Goal: Transaction & Acquisition: Book appointment/travel/reservation

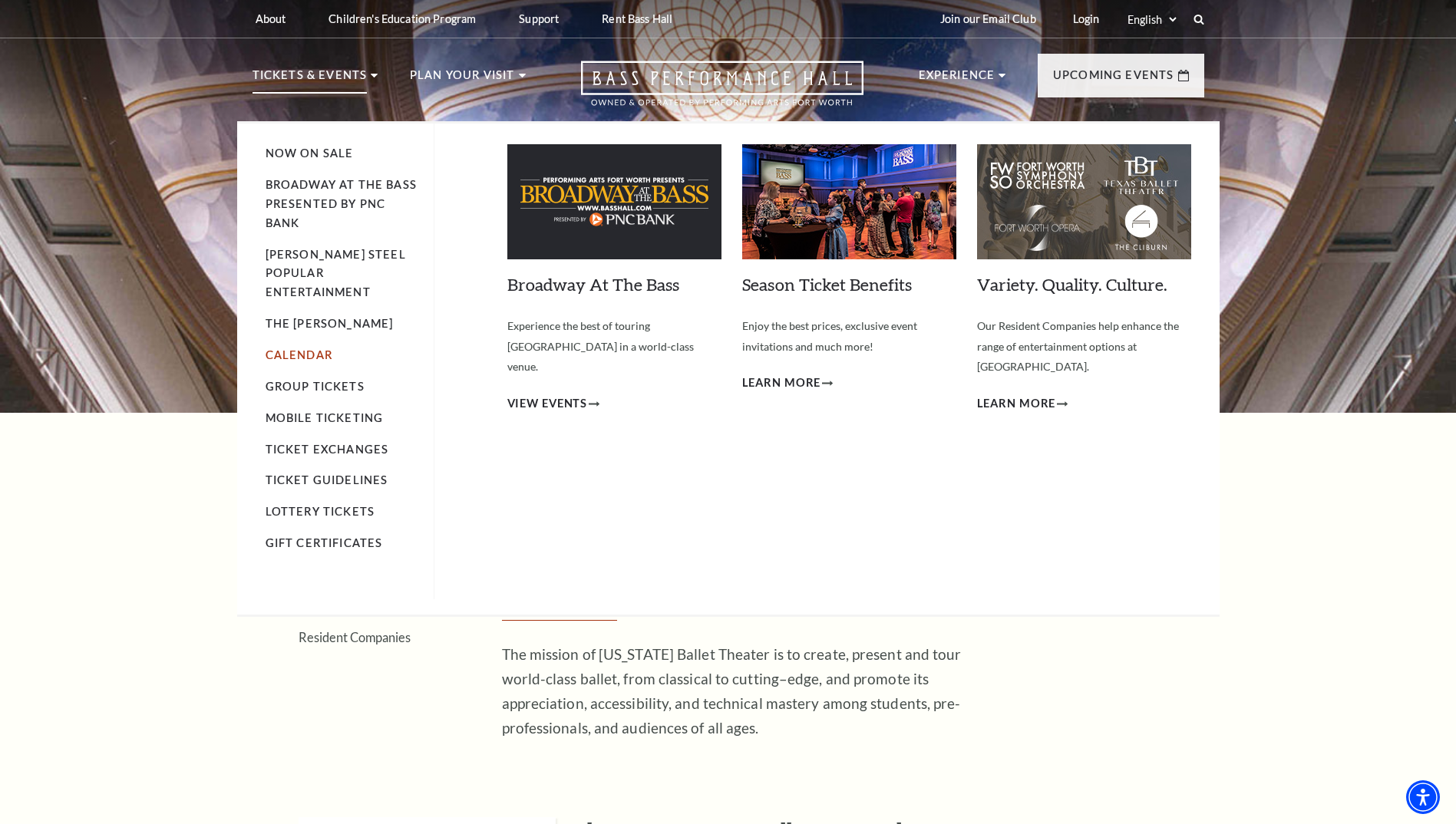
click at [315, 348] on link "Calendar" at bounding box center [298, 354] width 67 height 13
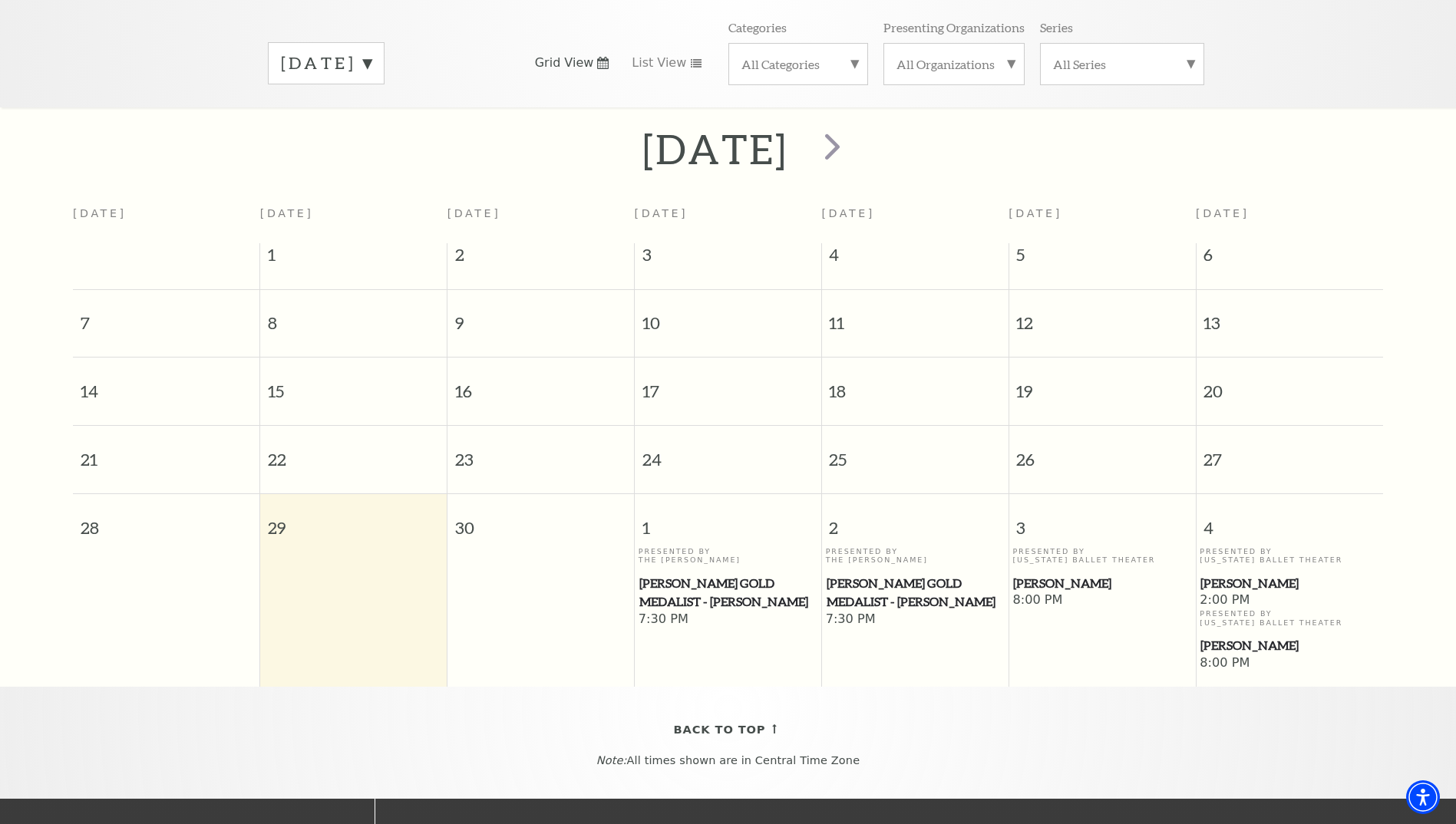
scroll to position [213, 0]
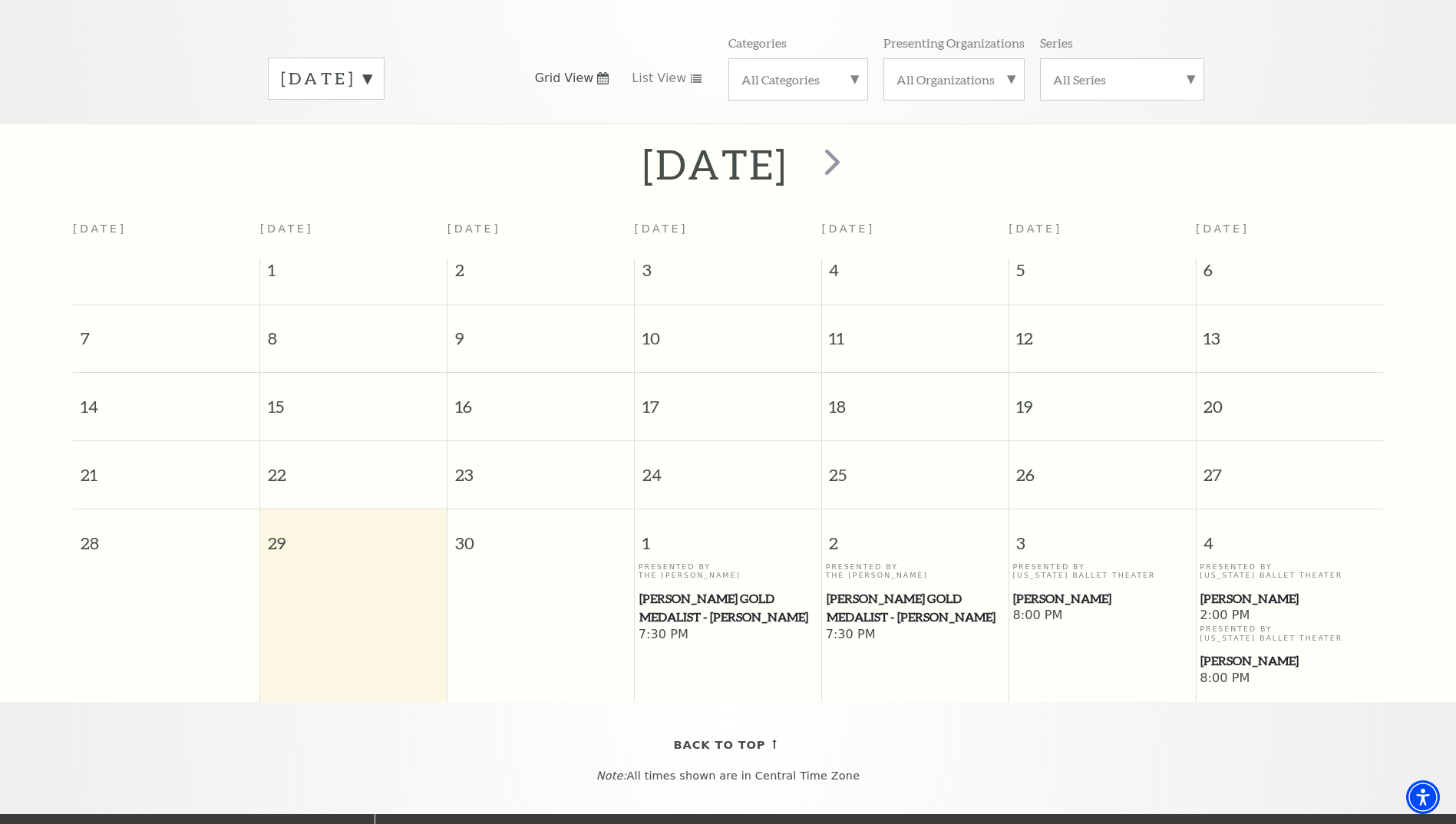
click at [371, 67] on label "[DATE]" at bounding box center [326, 79] width 91 height 24
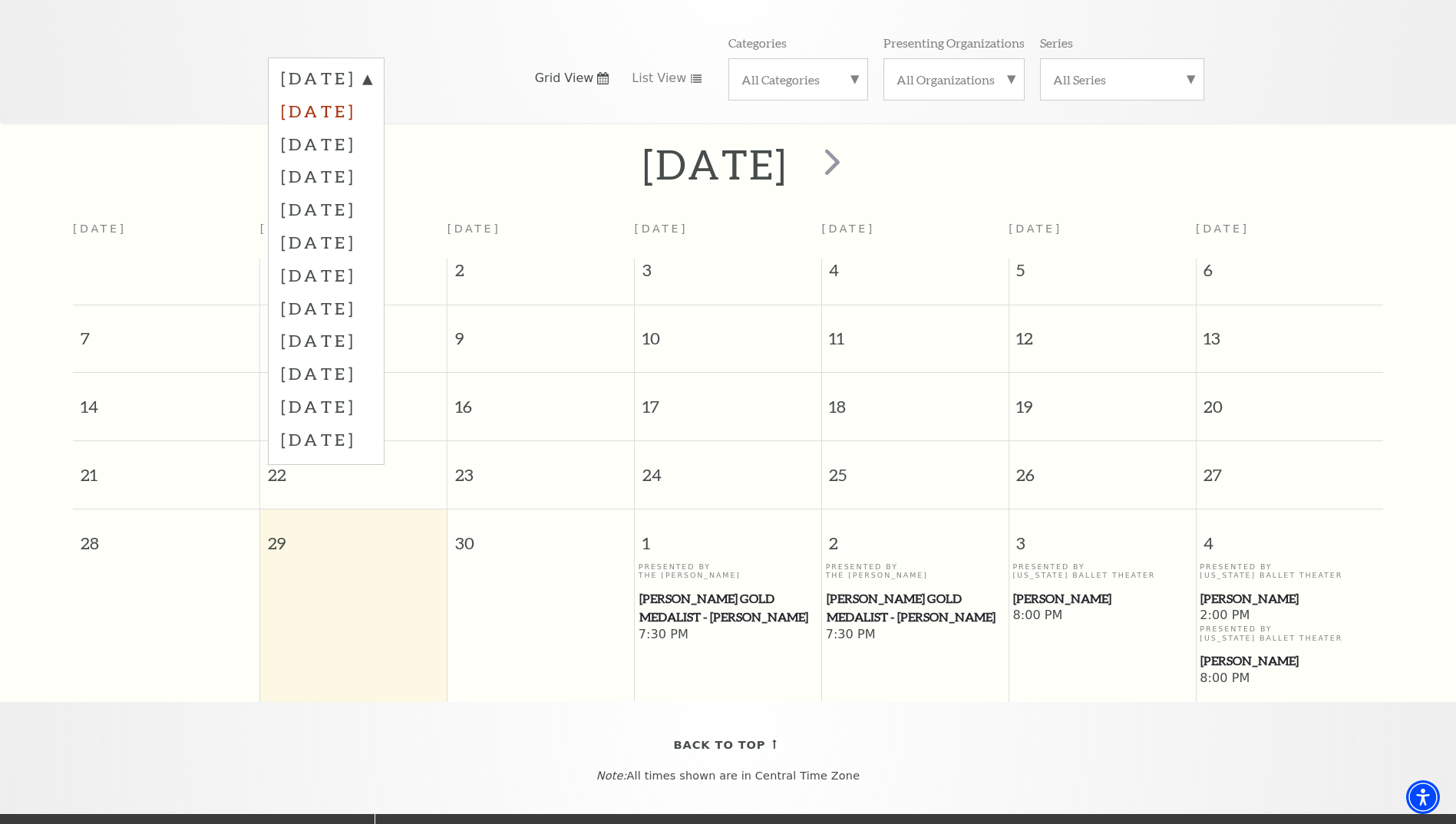
click at [371, 98] on label "[DATE]" at bounding box center [326, 110] width 91 height 33
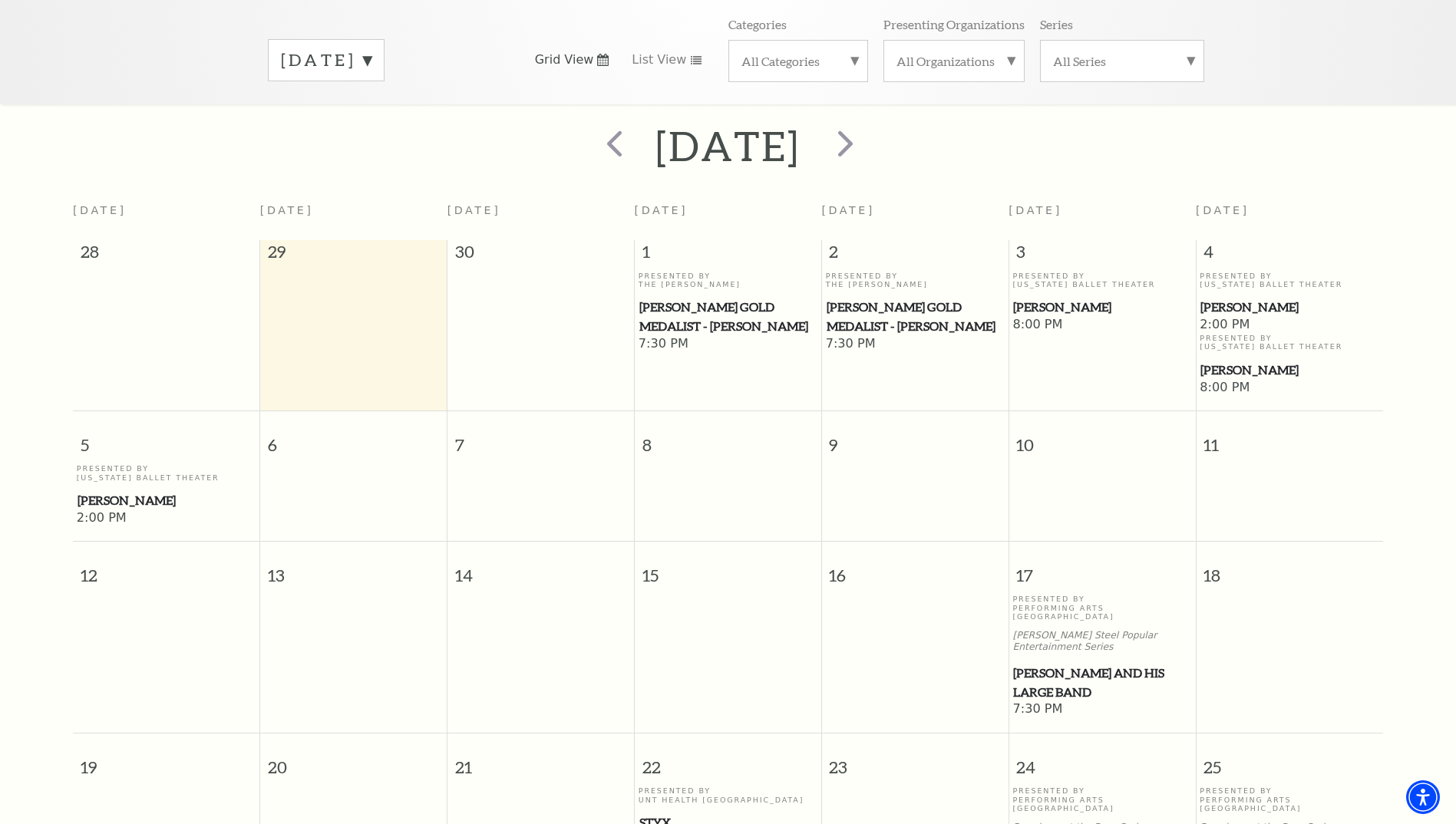
scroll to position [59, 0]
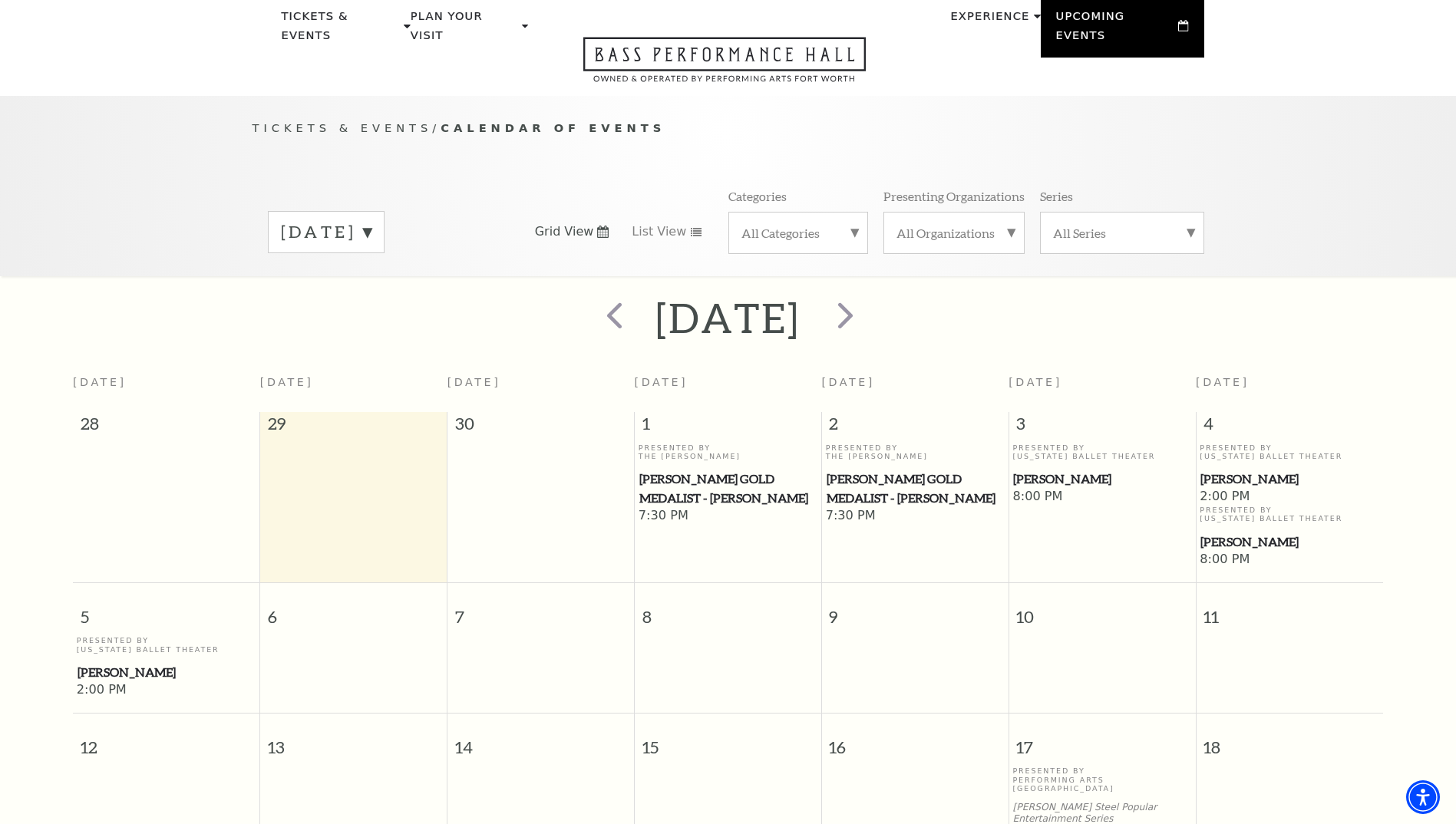
click at [371, 220] on label "[DATE]" at bounding box center [326, 232] width 91 height 24
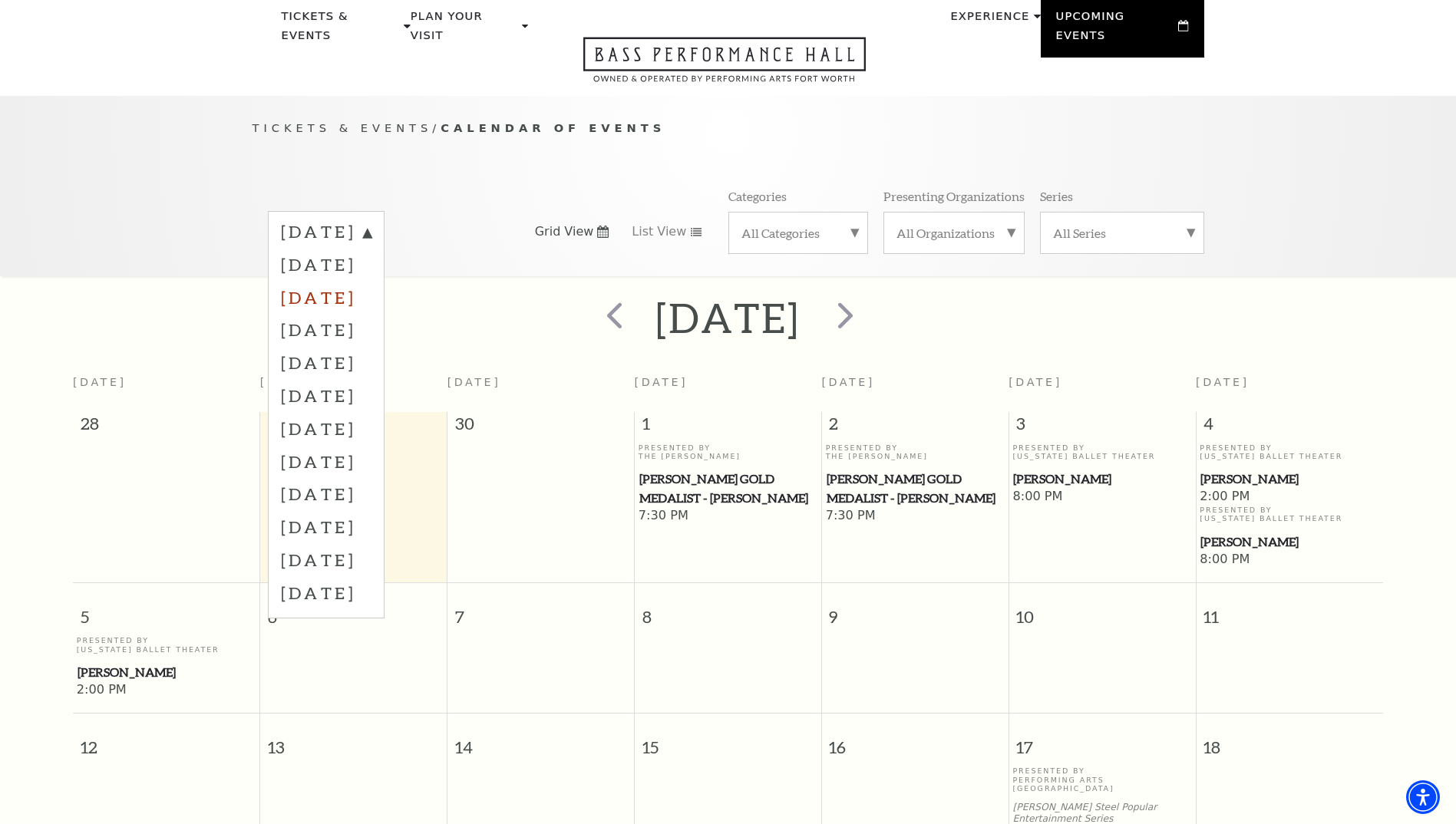
click at [371, 281] on label "[DATE]" at bounding box center [326, 297] width 91 height 33
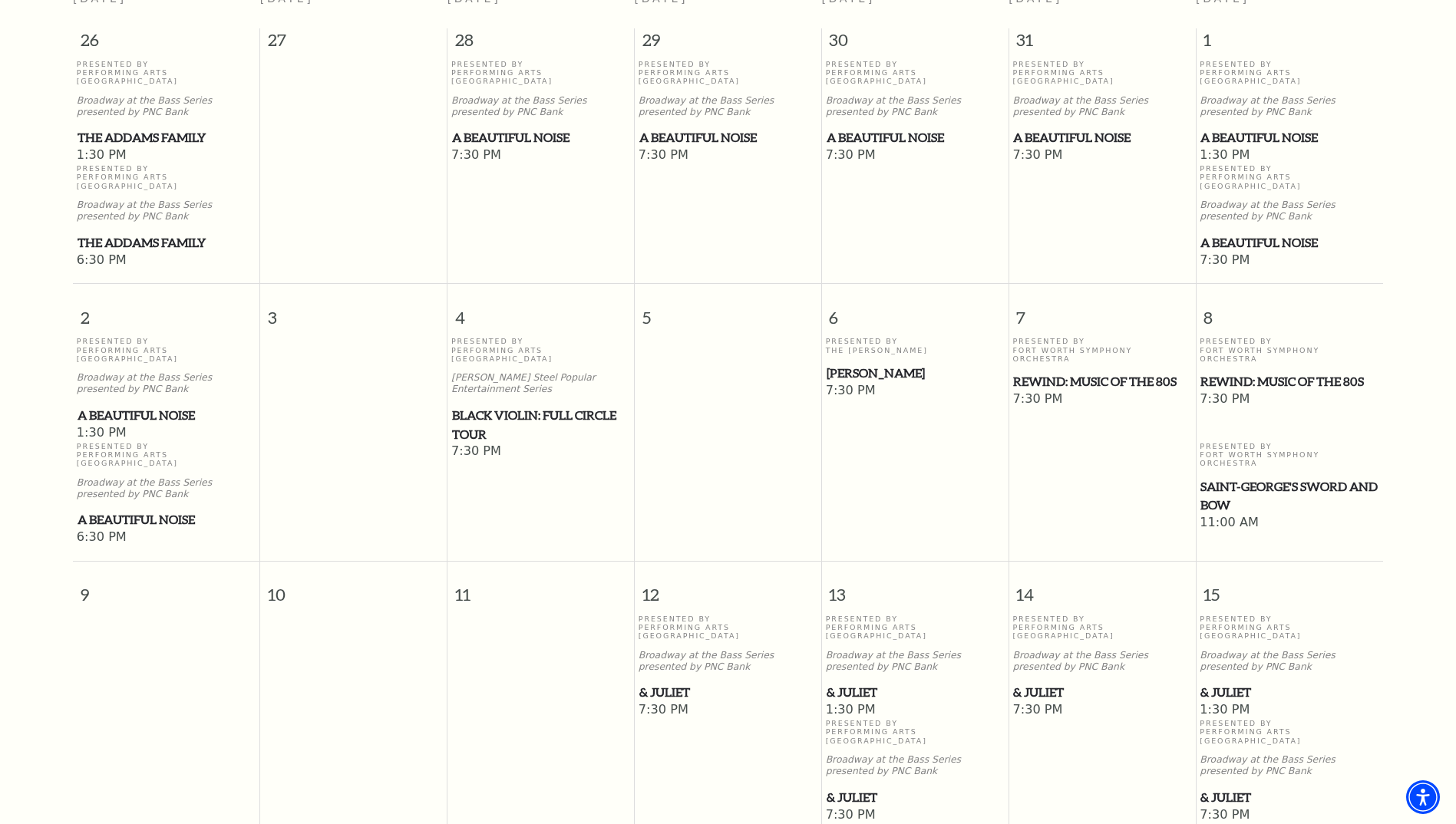
scroll to position [366, 0]
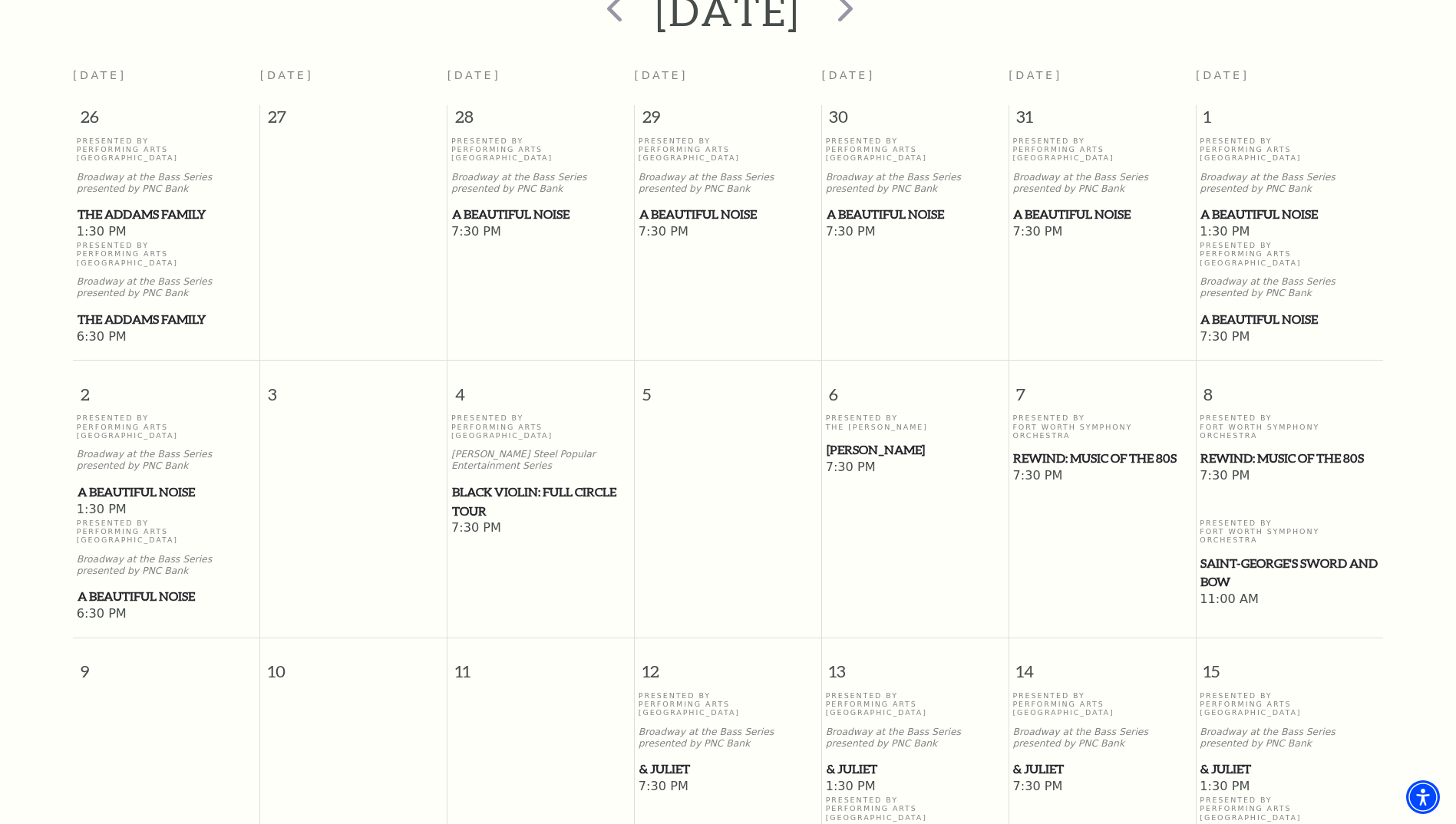
click at [502, 482] on span "Black Violin: Full Circle Tour" at bounding box center [540, 501] width 177 height 37
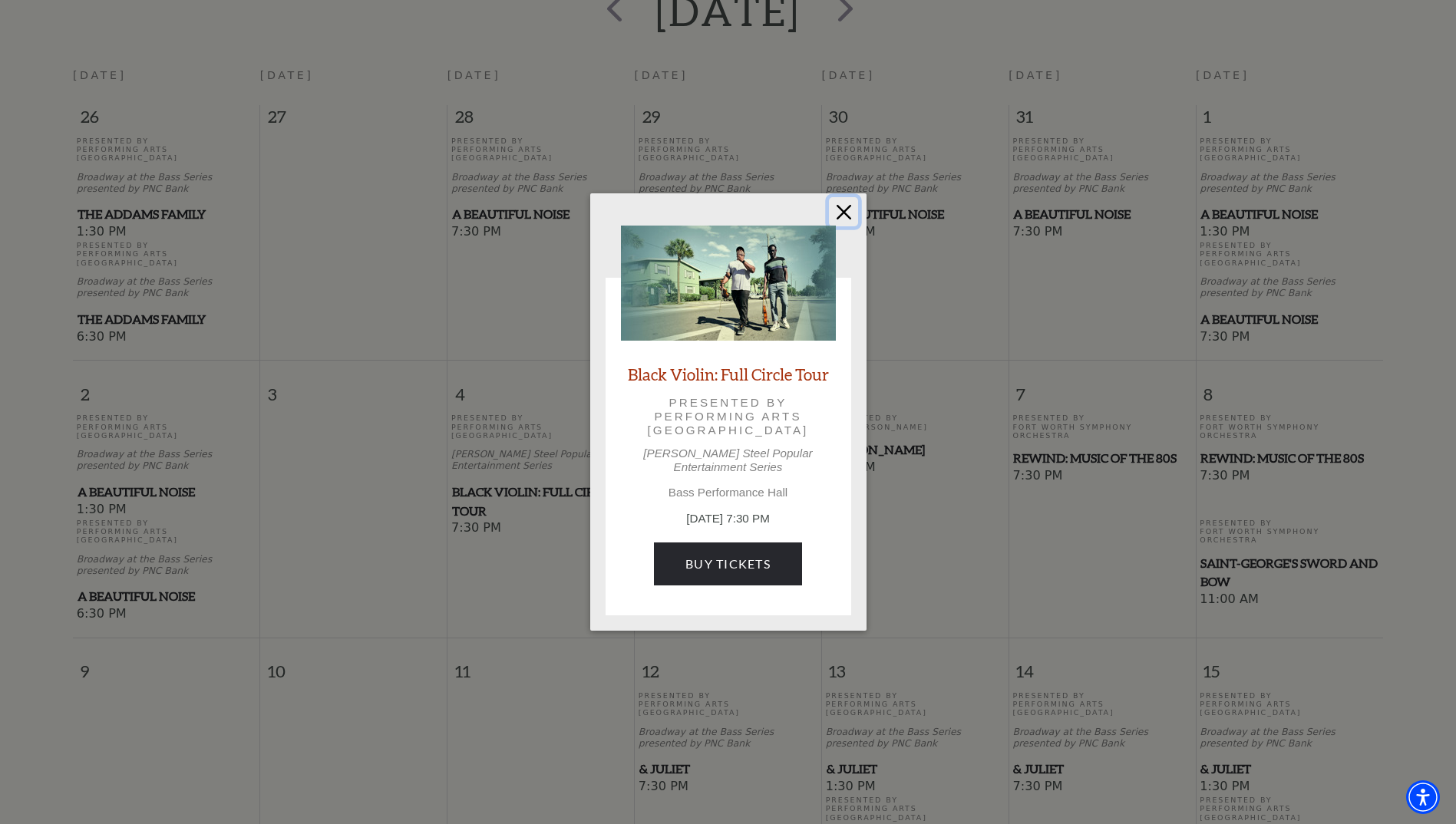
click at [841, 220] on button "Close" at bounding box center [843, 212] width 29 height 29
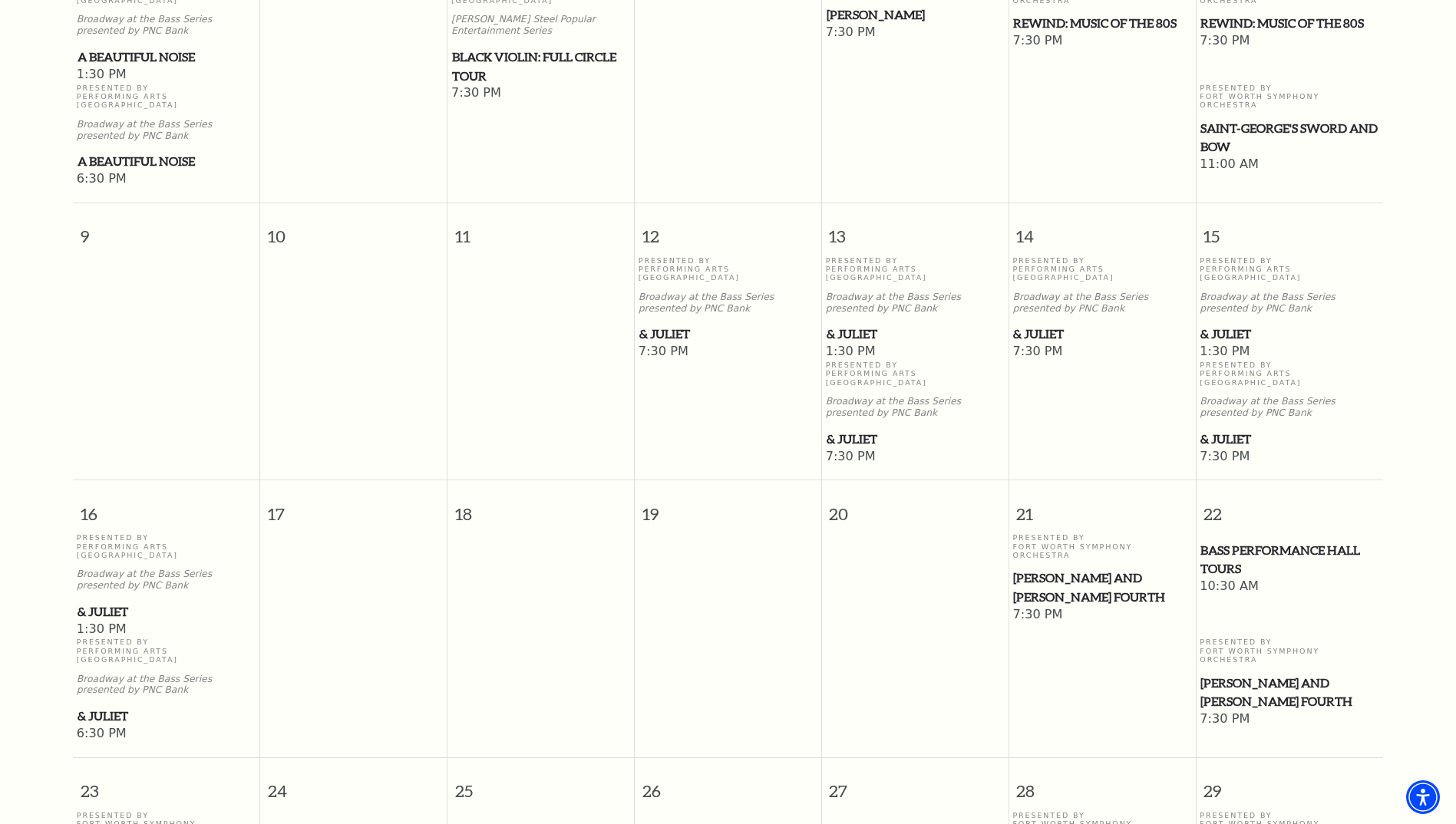
scroll to position [903, 0]
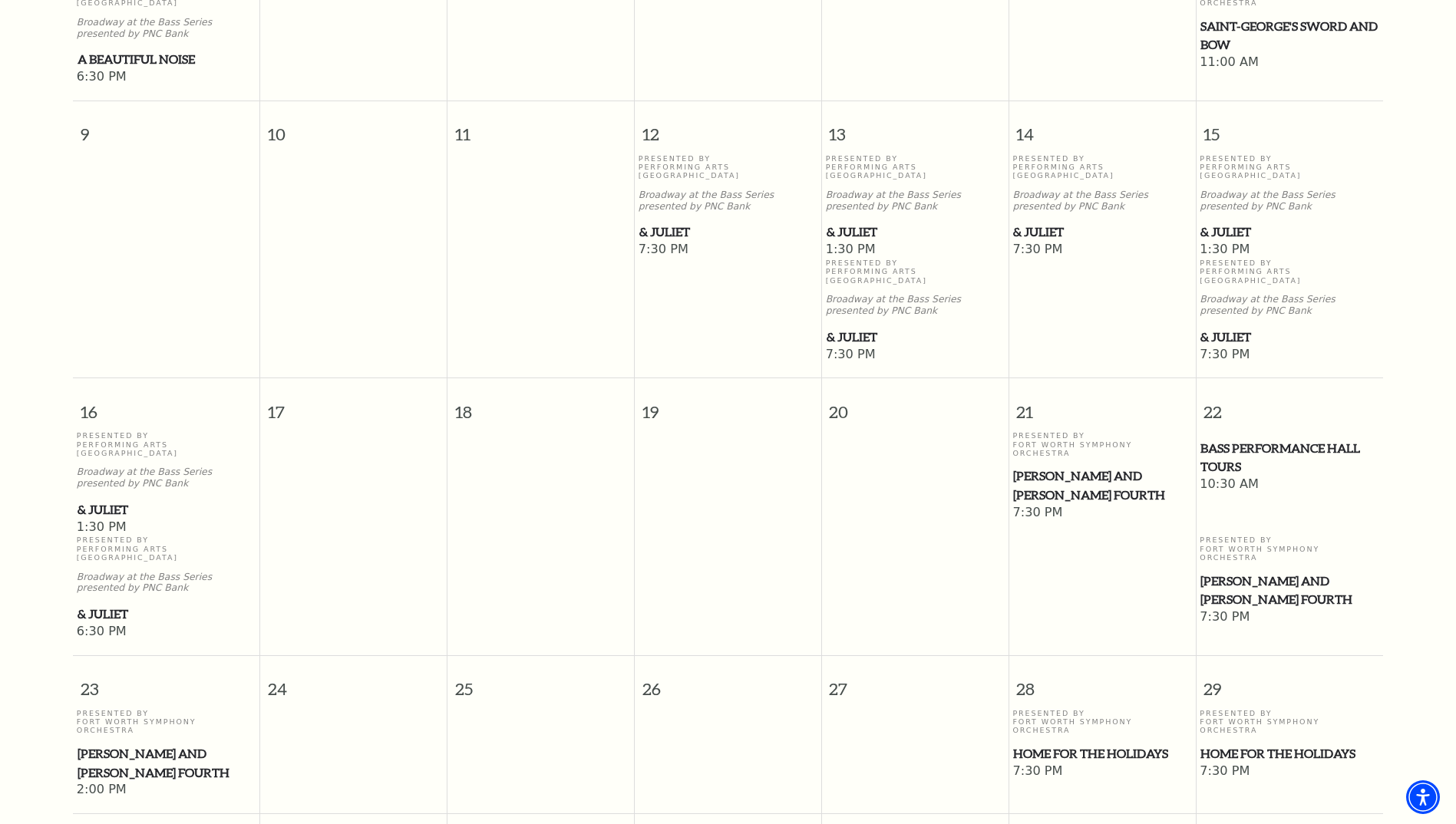
click at [1263, 571] on span "[PERSON_NAME] and [PERSON_NAME] Fourth" at bounding box center [1289, 590] width 178 height 37
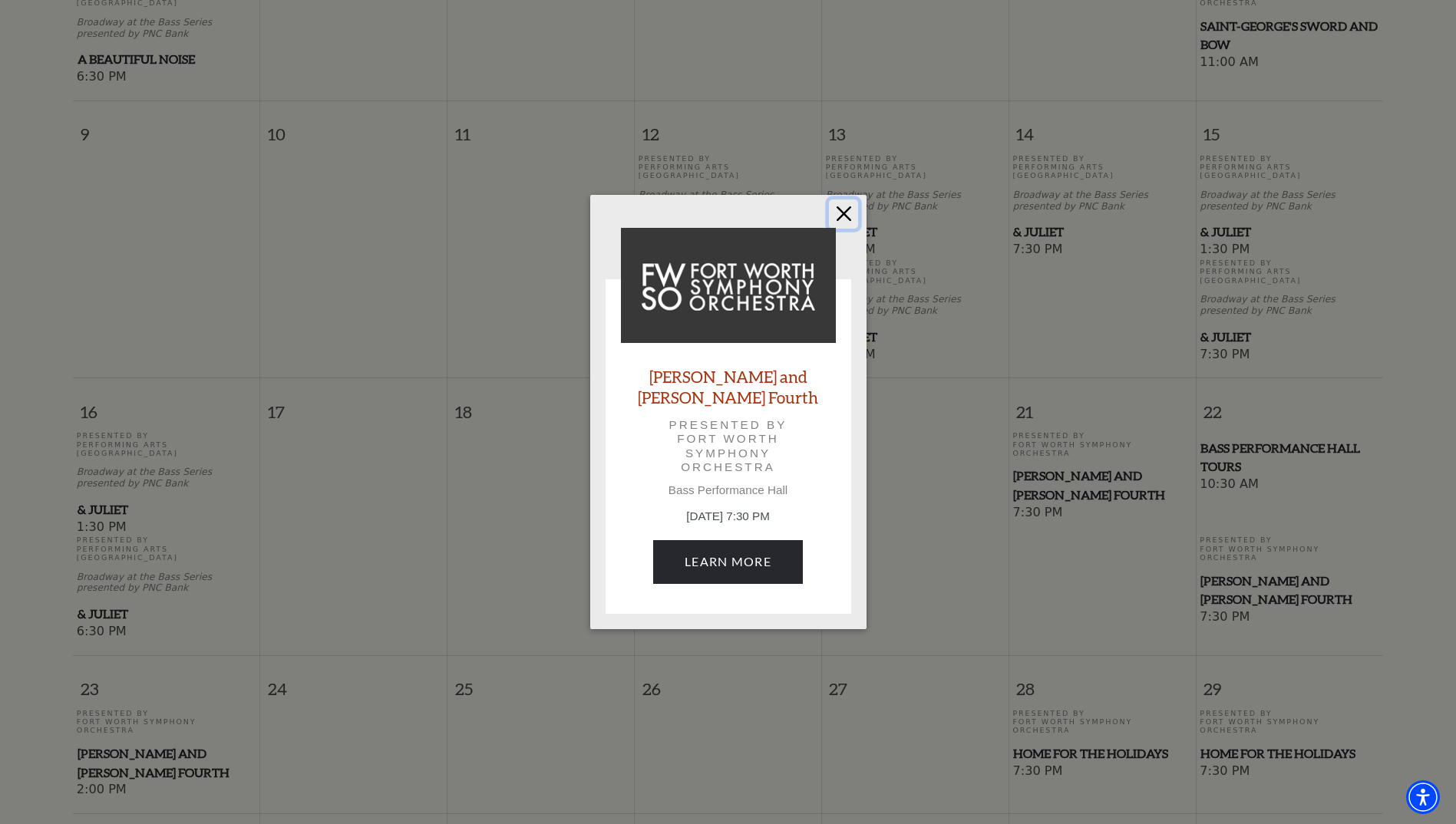
click at [844, 225] on button "Close" at bounding box center [843, 214] width 29 height 29
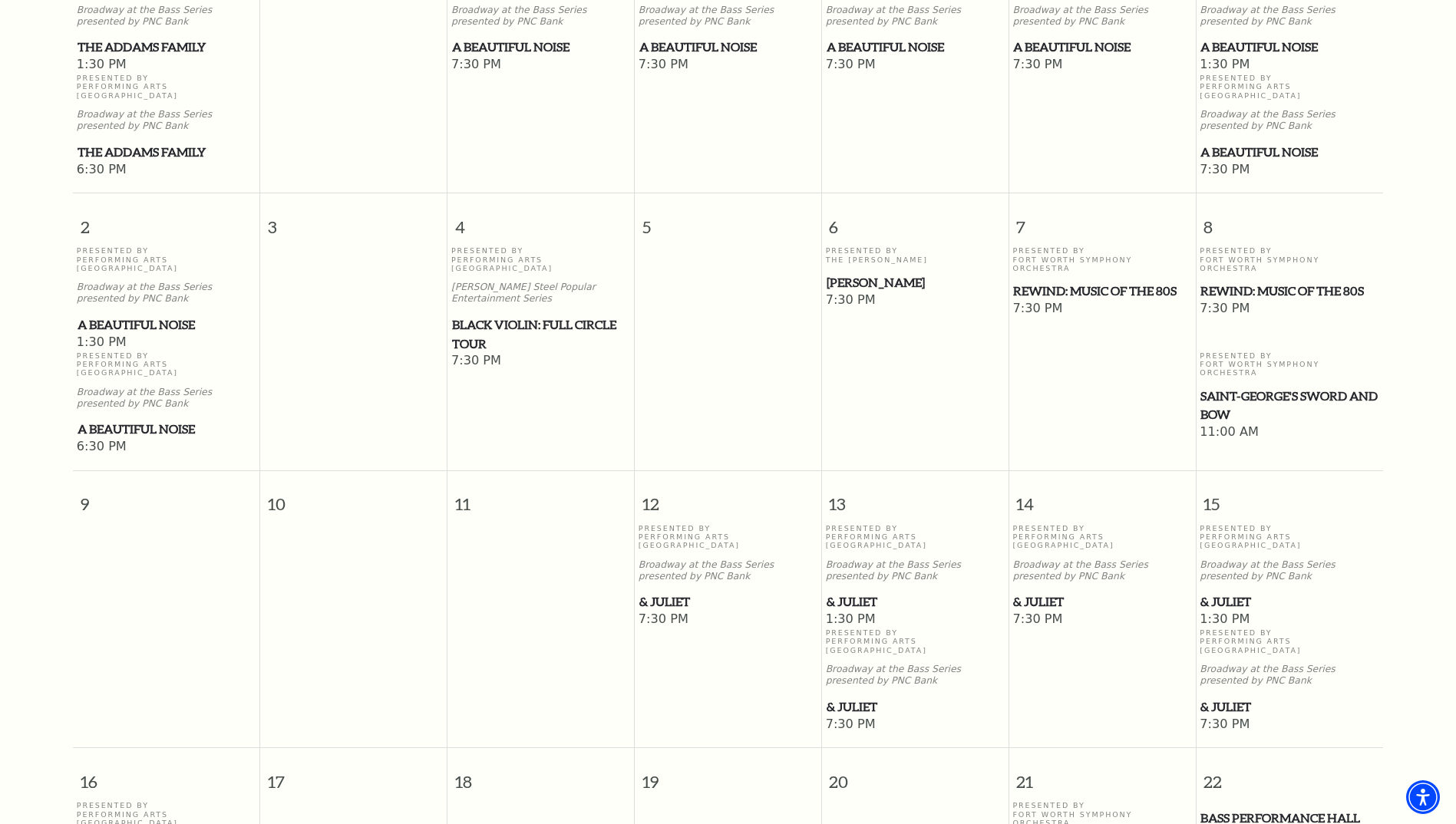
scroll to position [366, 0]
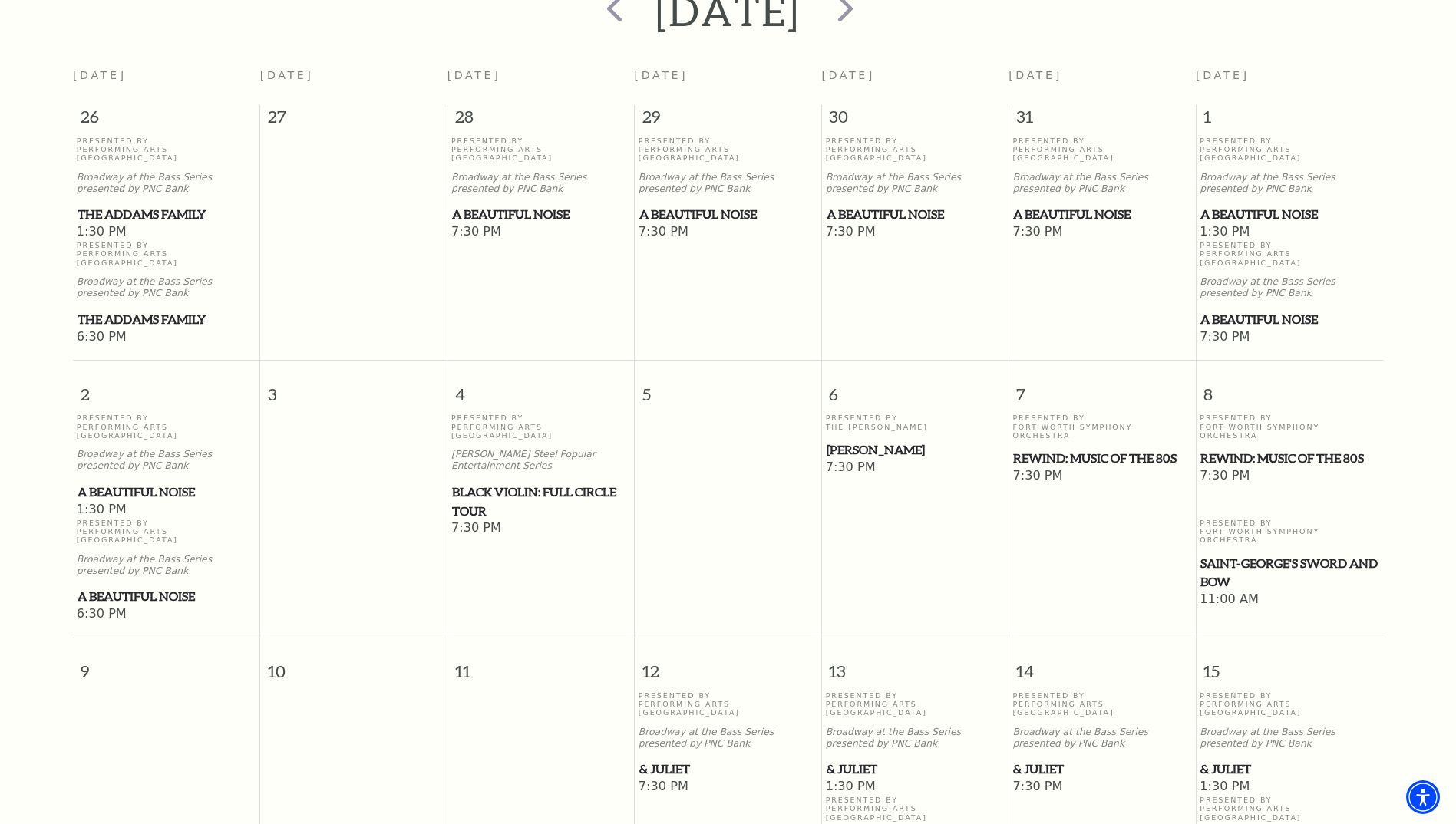
click at [165, 310] on span "The Addams Family" at bounding box center [166, 320] width 178 height 19
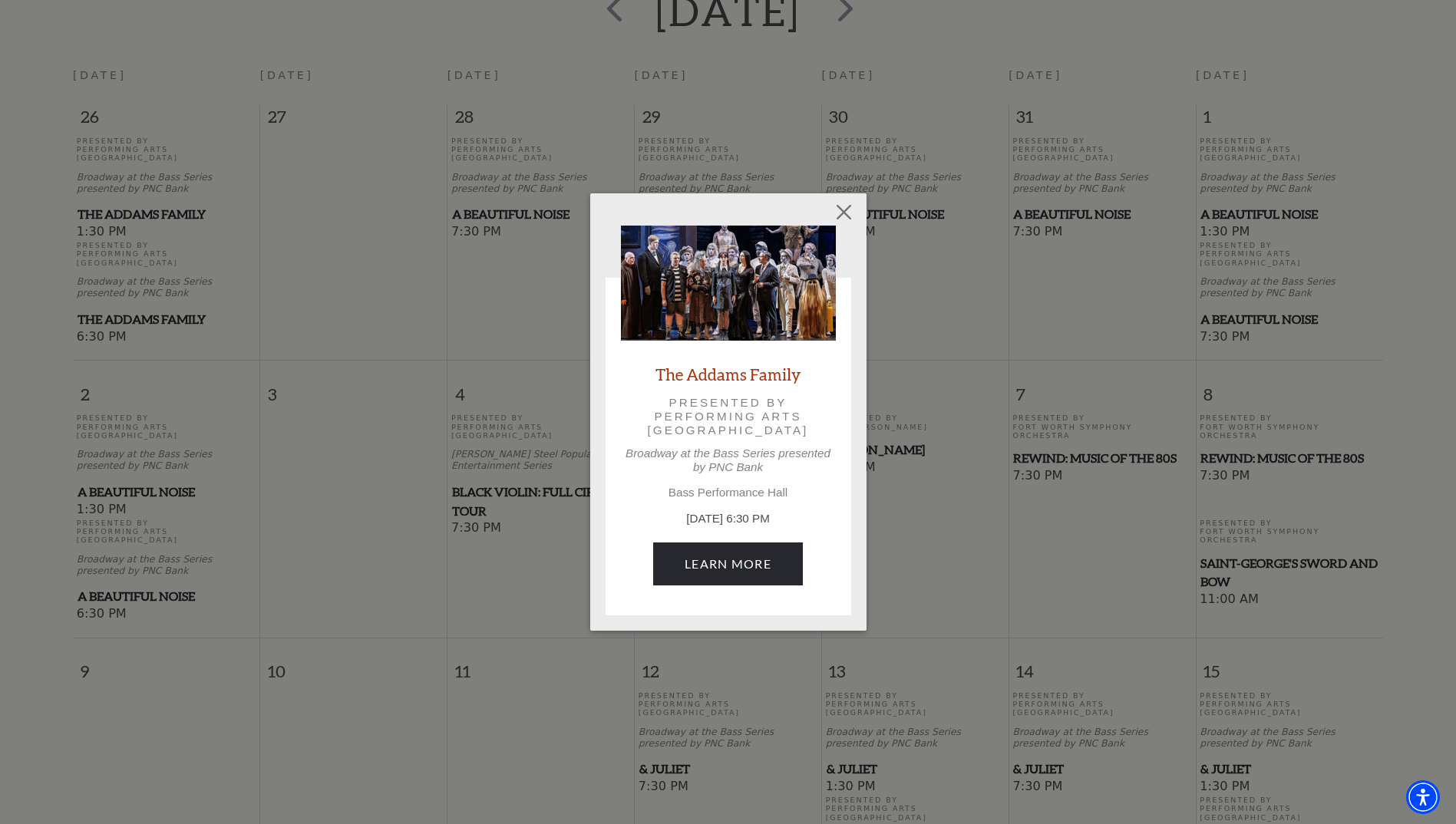
click at [770, 376] on link "The Addams Family" at bounding box center [728, 374] width 145 height 20
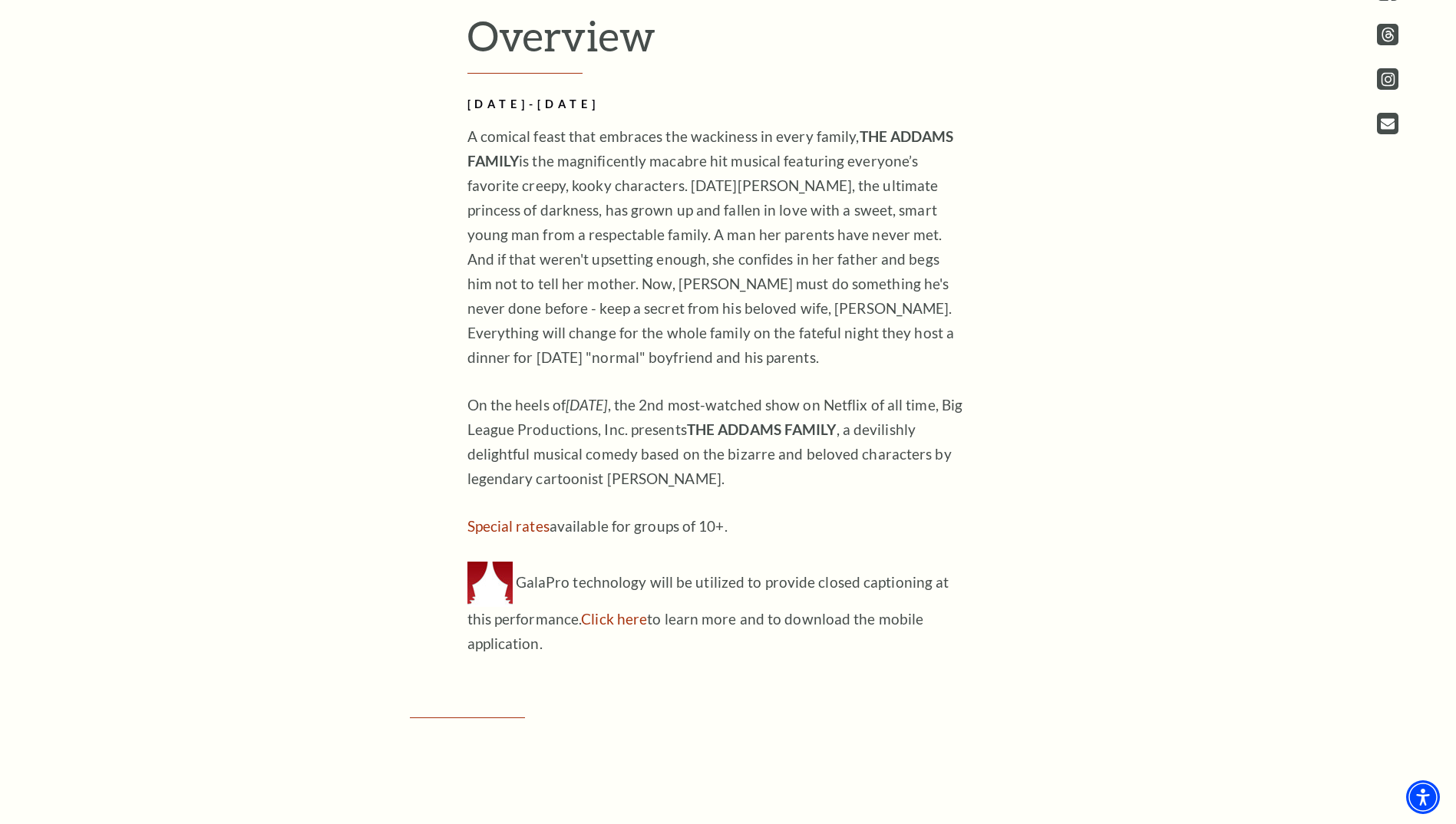
scroll to position [1074, 0]
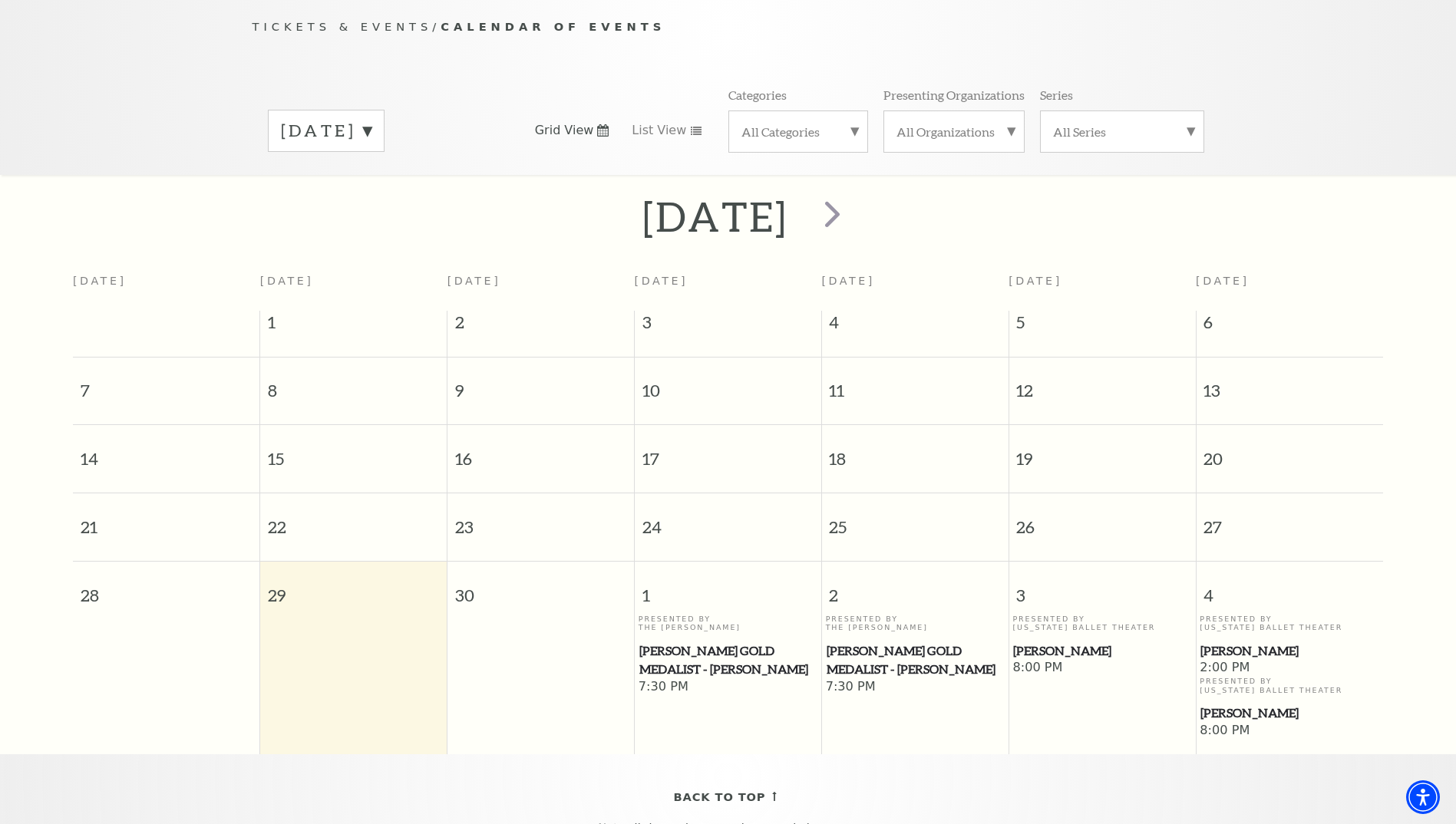
scroll to position [136, 0]
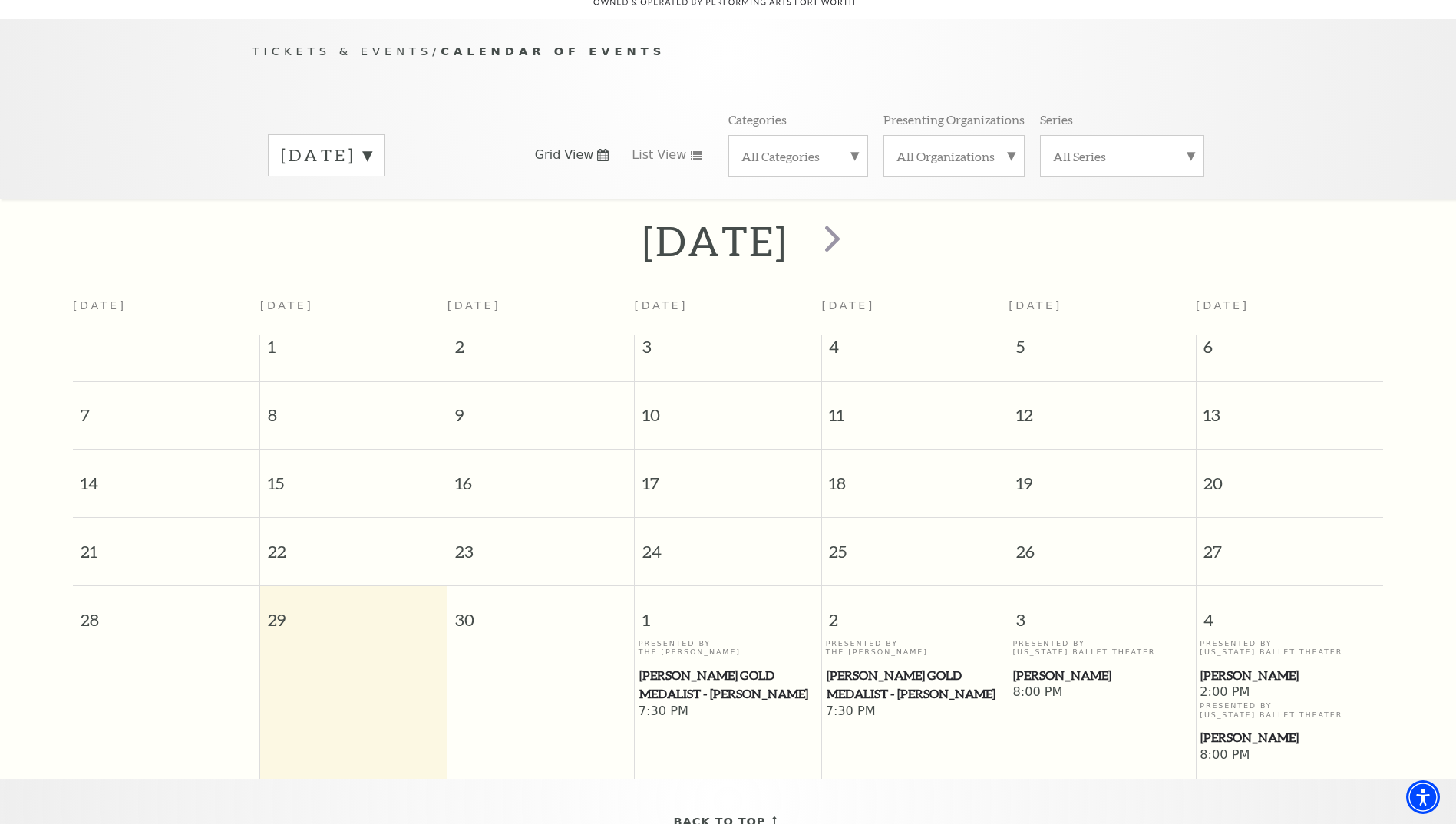
click at [371, 143] on label "[DATE]" at bounding box center [326, 155] width 91 height 24
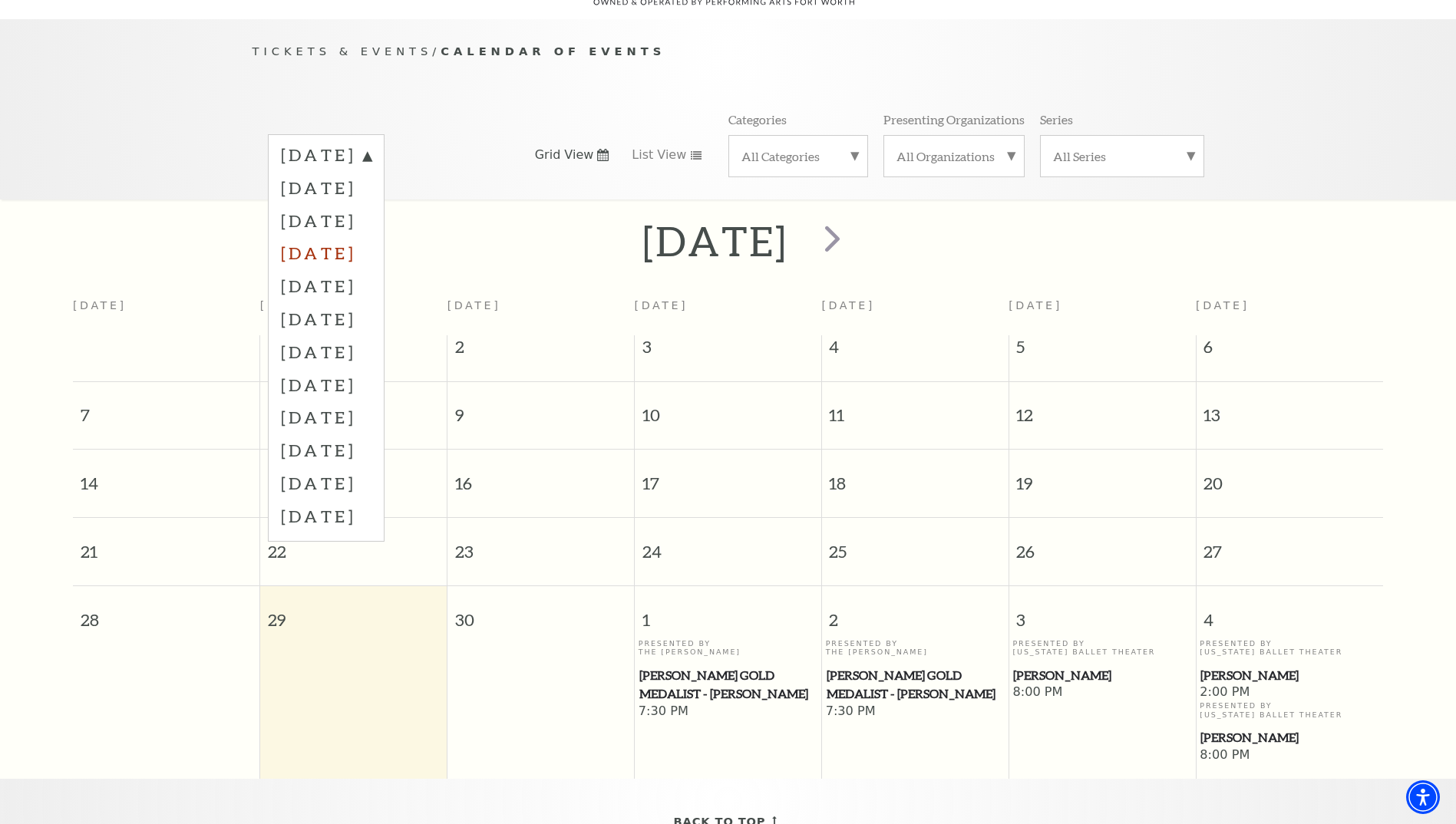
click at [371, 237] on label "[DATE]" at bounding box center [326, 253] width 91 height 33
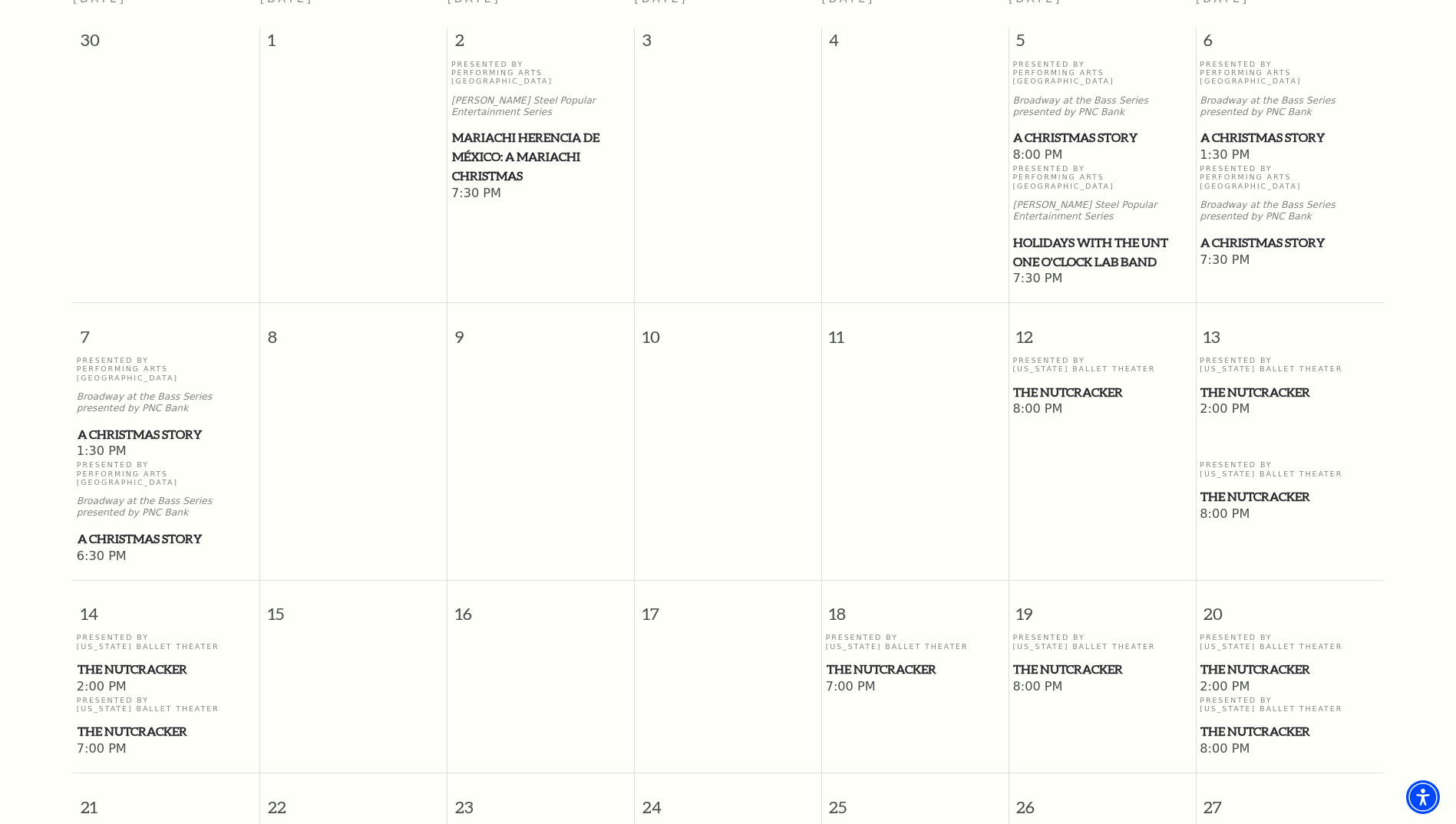
scroll to position [366, 0]
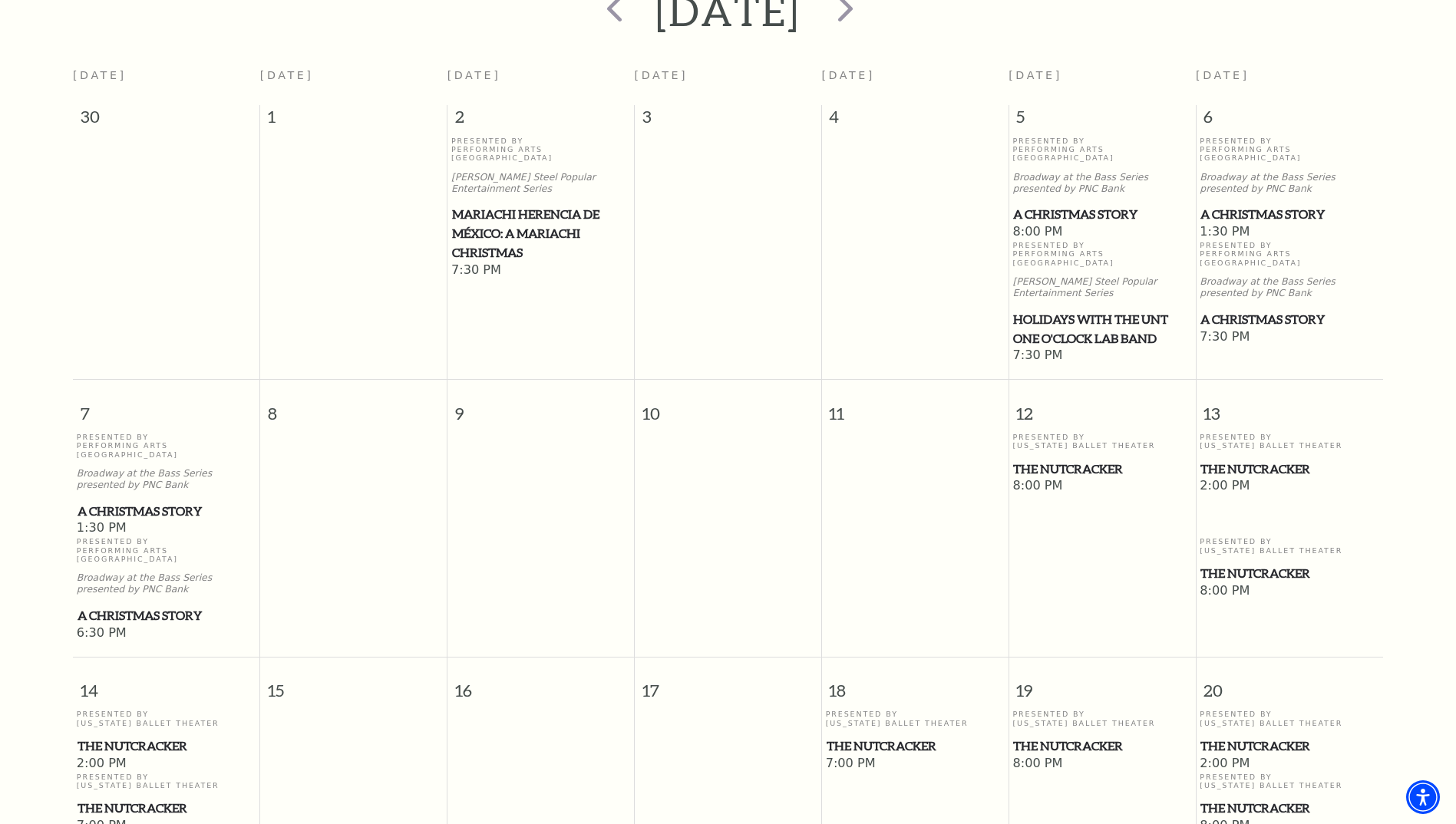
click at [1262, 459] on span "The Nutcracker" at bounding box center [1289, 469] width 178 height 19
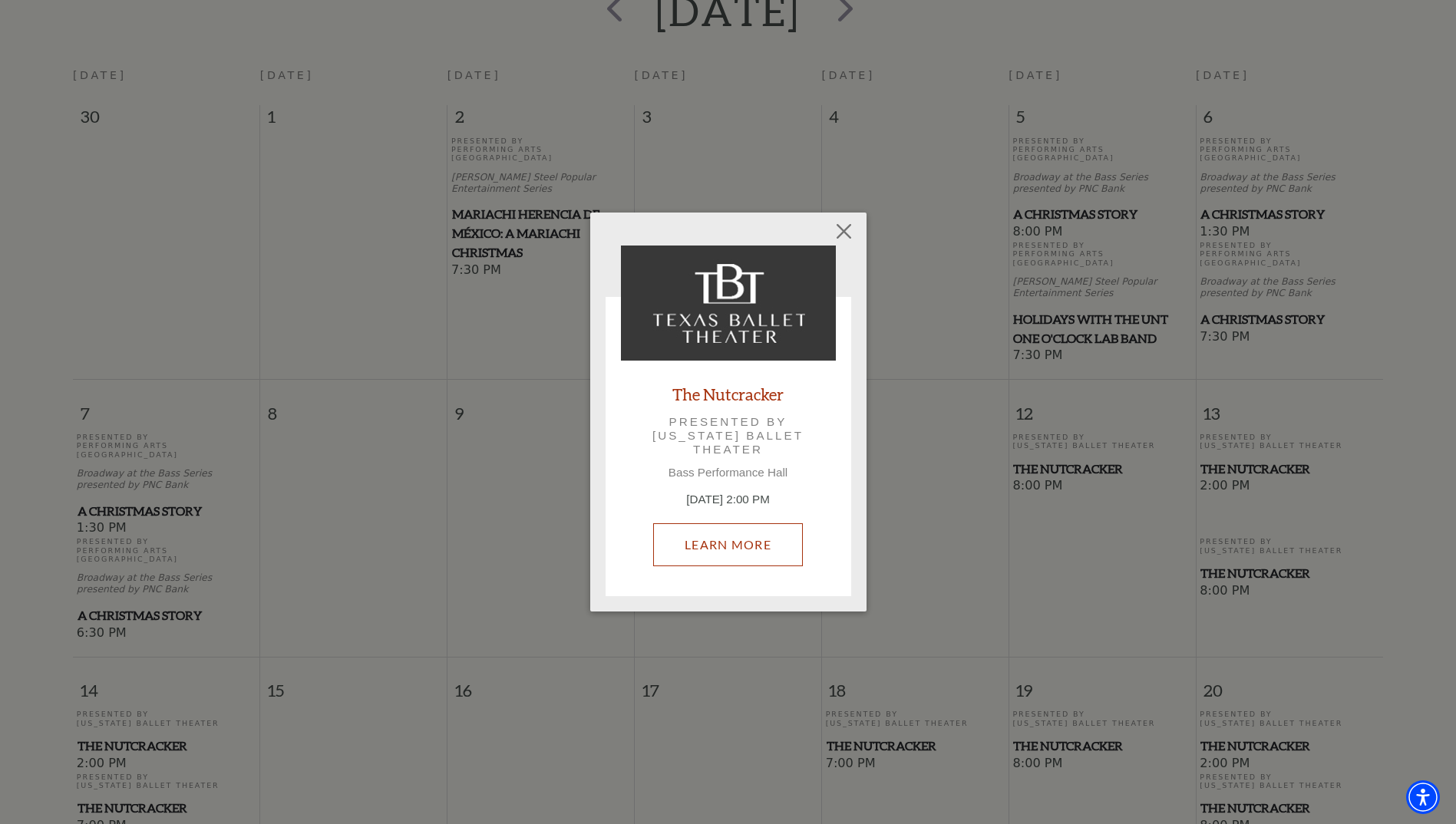
click at [722, 542] on link "Learn More" at bounding box center [728, 544] width 149 height 43
